Goal: Task Accomplishment & Management: Complete application form

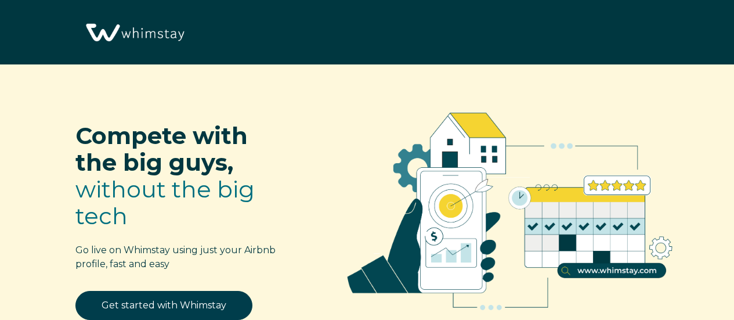
select select "AR"
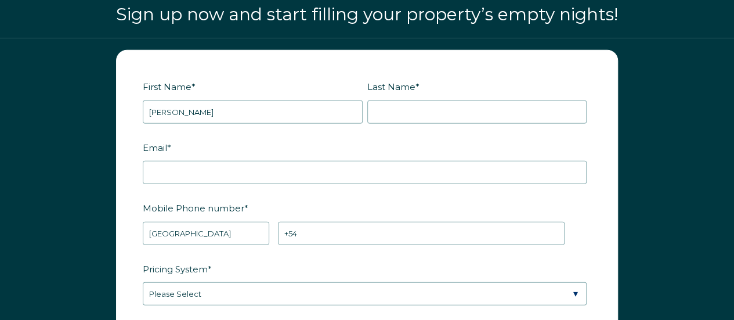
type input "Rodolfo"
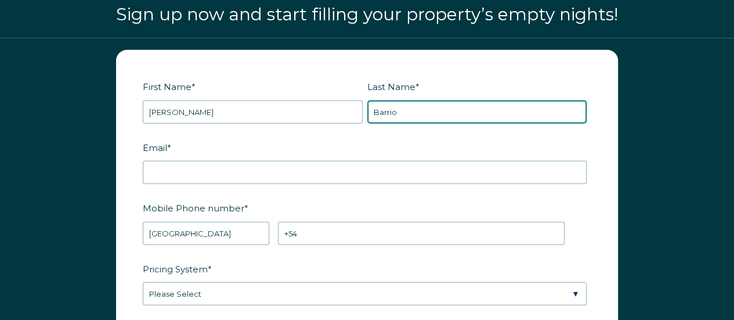
type input "Barrio"
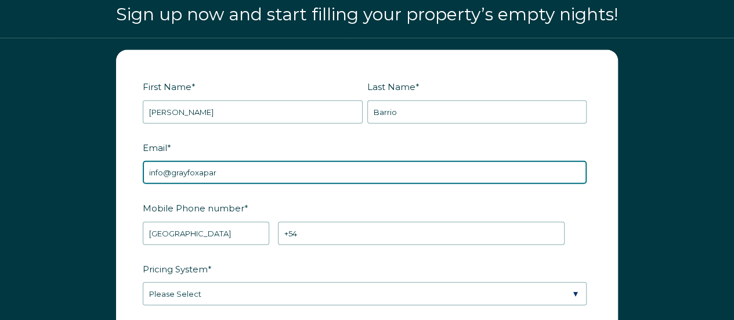
type input "[EMAIL_ADDRESS][DOMAIN_NAME]"
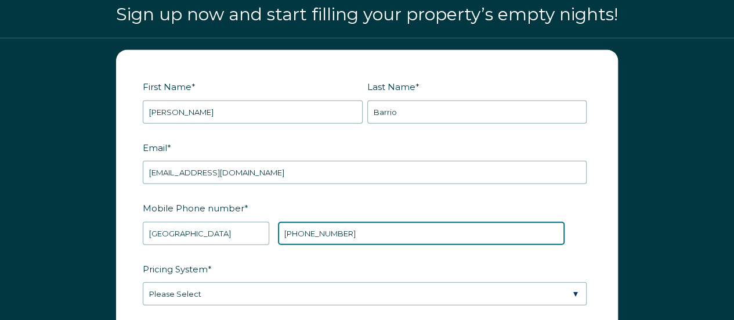
type input "+54 1138439647"
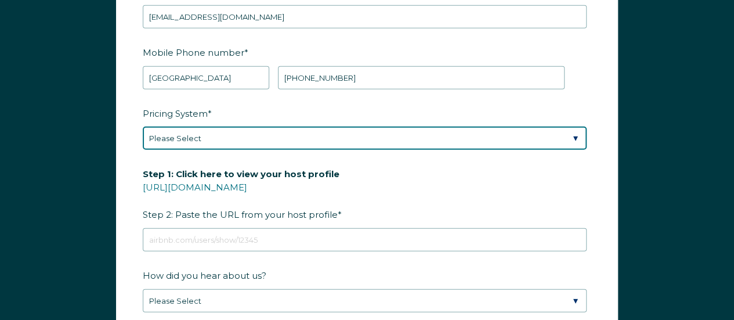
scroll to position [1512, 0]
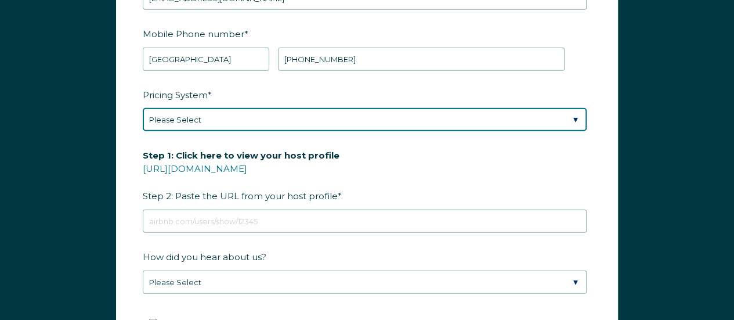
click at [239, 121] on select "Please Select Manual Airbnb Smart Pricing PriceLabs Wheelhouse Beyond Pricing 3…" at bounding box center [365, 119] width 444 height 23
select select "PriceLabs"
click at [143, 108] on select "Please Select Manual Airbnb Smart Pricing PriceLabs Wheelhouse Beyond Pricing 3…" at bounding box center [365, 119] width 444 height 23
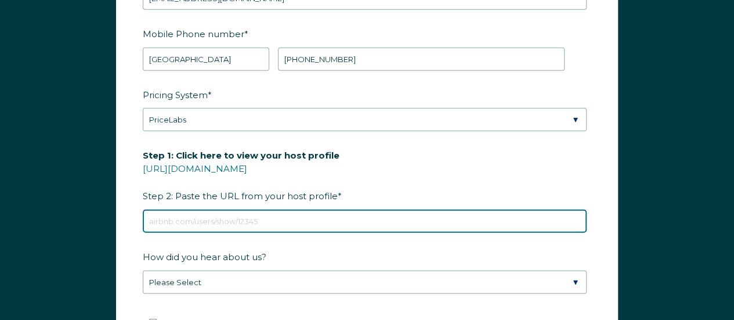
click at [265, 218] on input "Step 1: Click here to view your host profile https://www.airbnb.com/users/show/…" at bounding box center [365, 221] width 444 height 23
paste input "https://www.airbnb.com.ar/users/show/480754645"
type input "https://www.airbnb.com.ar/users/show/480754645"
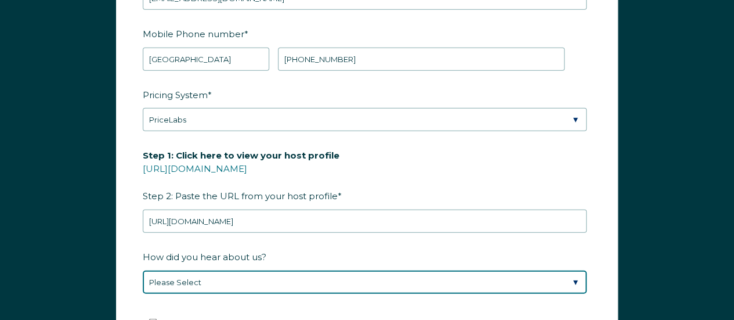
click at [206, 273] on select "Please Select Discovered Whimstay at an event or conference Found Whimstay thro…" at bounding box center [365, 282] width 444 height 23
select select "Podcast"
click at [143, 271] on select "Please Select Discovered Whimstay at an event or conference Found Whimstay thro…" at bounding box center [365, 282] width 444 height 23
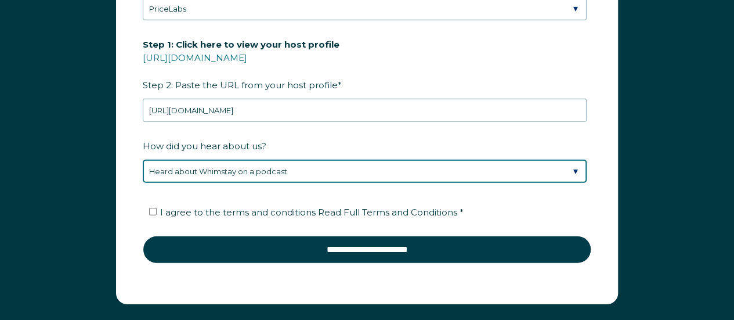
scroll to position [1628, 0]
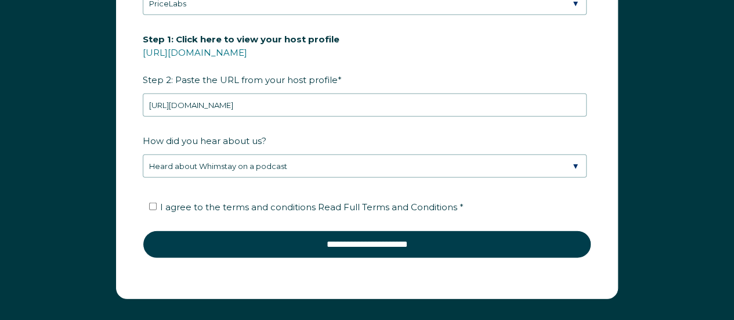
click at [157, 201] on label "I agree to the terms and conditions Read Full Terms and Conditions *" at bounding box center [306, 206] width 315 height 11
click at [157, 203] on input "I agree to the terms and conditions Read Full Terms and Conditions *" at bounding box center [153, 207] width 8 height 8
checkbox input "true"
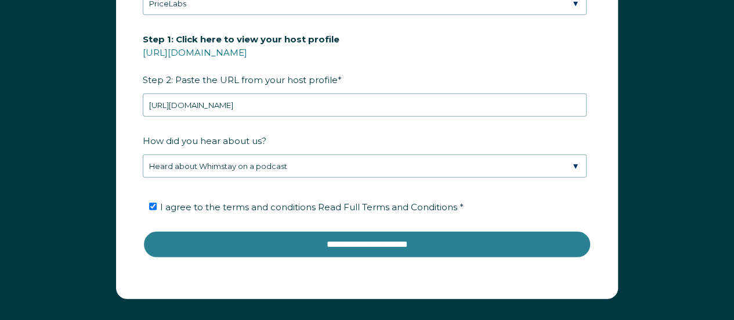
click at [354, 236] on input "**********" at bounding box center [367, 244] width 449 height 28
click at [353, 244] on input "**********" at bounding box center [367, 244] width 449 height 28
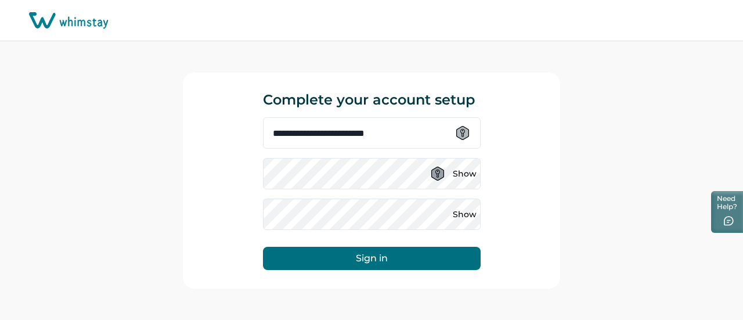
click at [434, 175] on icon at bounding box center [437, 174] width 13 height 14
click at [458, 132] on icon at bounding box center [462, 133] width 13 height 14
click at [605, 160] on div "**********" at bounding box center [371, 180] width 743 height 279
click at [464, 174] on button "Show" at bounding box center [465, 173] width 19 height 19
click at [615, 124] on div "**********" at bounding box center [371, 180] width 743 height 279
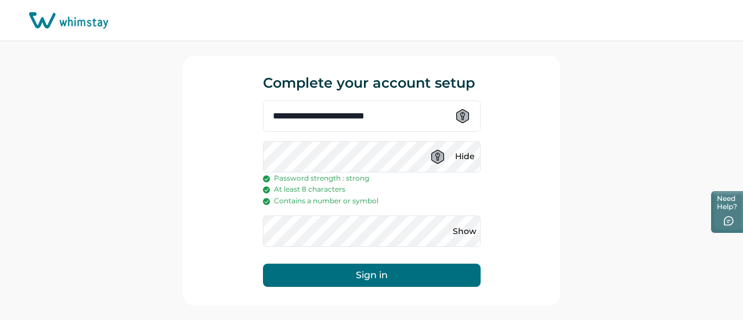
click at [355, 274] on button "Sign in" at bounding box center [372, 275] width 218 height 23
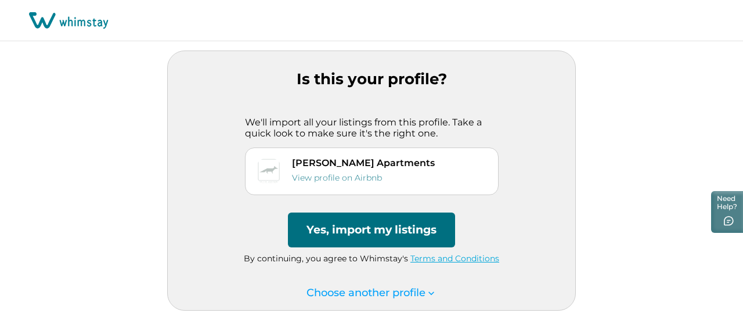
click at [345, 226] on button "Yes, import my listings" at bounding box center [371, 229] width 167 height 35
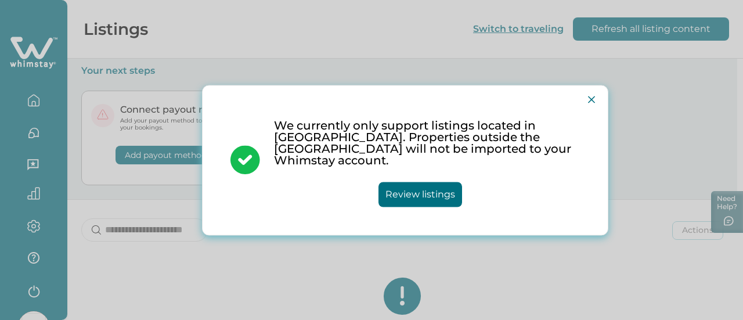
click at [405, 183] on button "Review listings" at bounding box center [421, 194] width 84 height 25
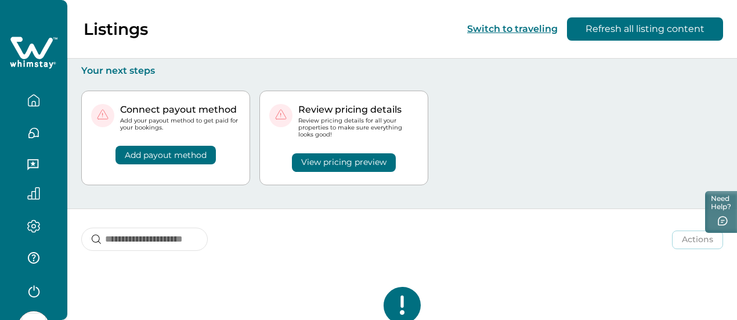
click at [153, 157] on button "Add payout method" at bounding box center [166, 155] width 100 height 19
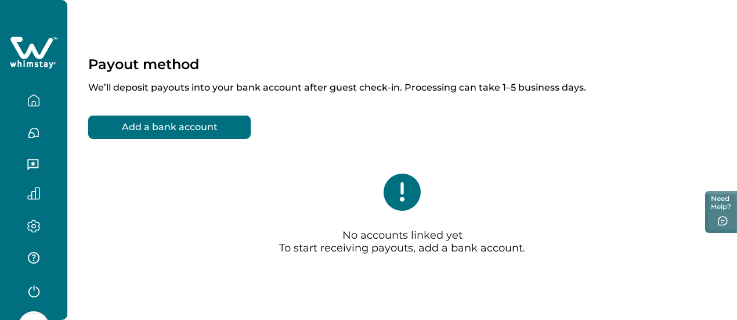
click at [202, 129] on button "Add a bank account" at bounding box center [169, 127] width 163 height 23
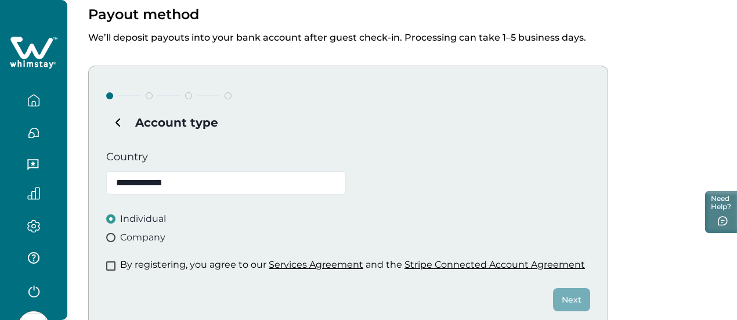
scroll to position [116, 0]
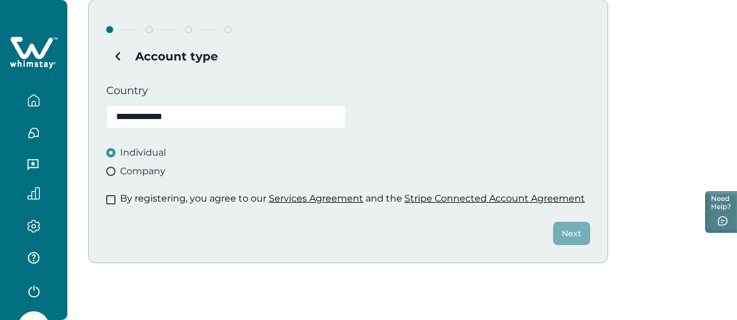
click at [109, 171] on span at bounding box center [110, 171] width 9 height 9
click at [111, 151] on span at bounding box center [110, 152] width 9 height 9
click at [110, 197] on span at bounding box center [110, 199] width 9 height 9
click at [569, 236] on button "Next" at bounding box center [571, 233] width 37 height 23
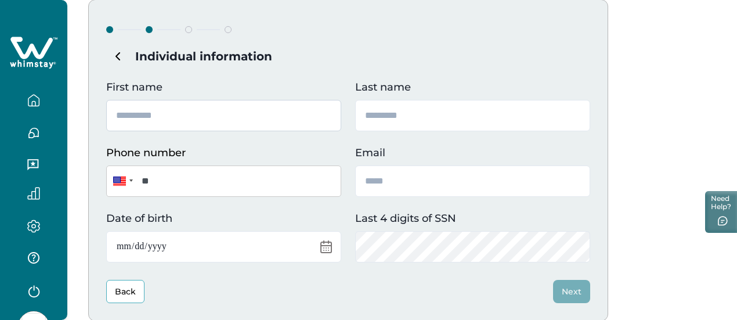
click at [156, 118] on input "First name" at bounding box center [223, 115] width 235 height 31
type input "*******"
type input "******"
click at [121, 176] on div at bounding box center [120, 180] width 15 height 12
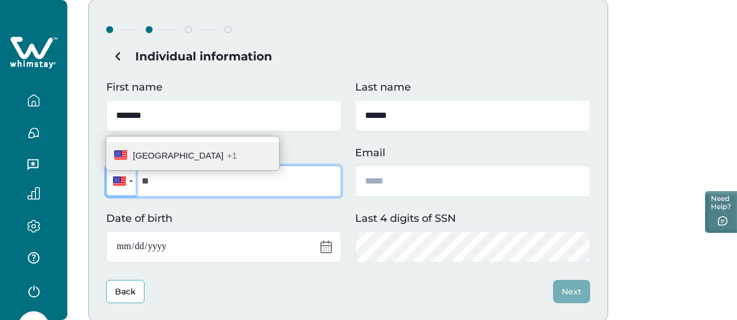
click at [161, 183] on input "**" at bounding box center [223, 180] width 235 height 31
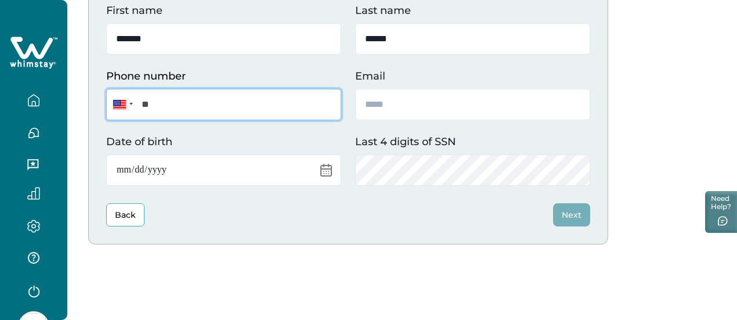
scroll to position [203, 0]
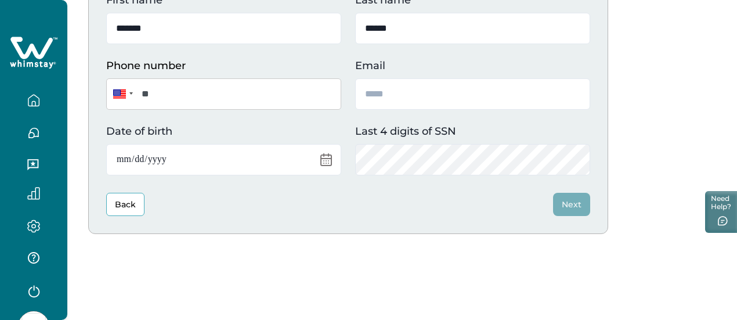
click at [130, 196] on button "Back" at bounding box center [125, 204] width 38 height 23
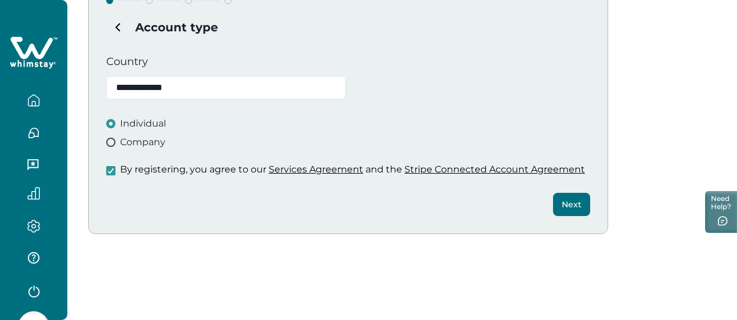
click at [29, 98] on icon "button" at bounding box center [33, 100] width 13 height 13
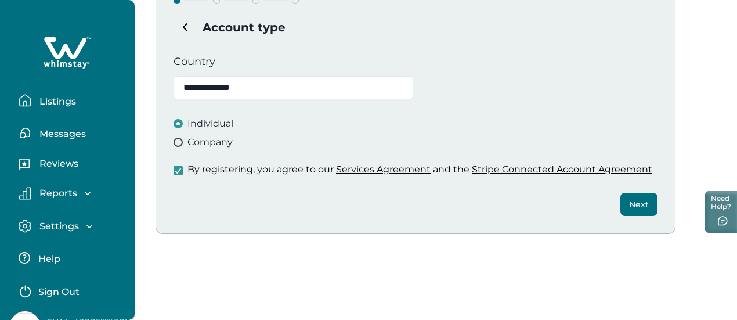
click at [60, 106] on p "Listings" at bounding box center [56, 102] width 40 height 12
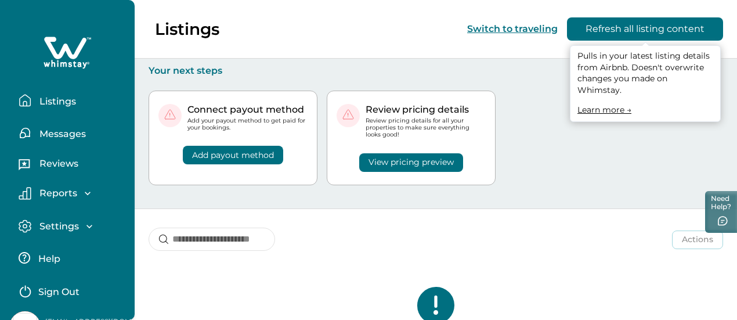
click at [633, 31] on button "Refresh all listing content" at bounding box center [645, 28] width 156 height 23
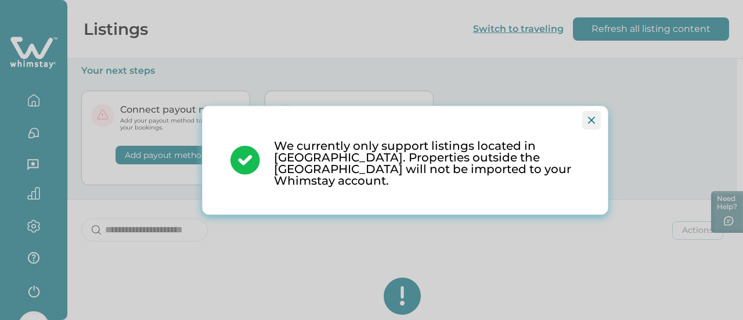
click at [589, 124] on icon "Close" at bounding box center [591, 120] width 7 height 7
